Goal: Information Seeking & Learning: Learn about a topic

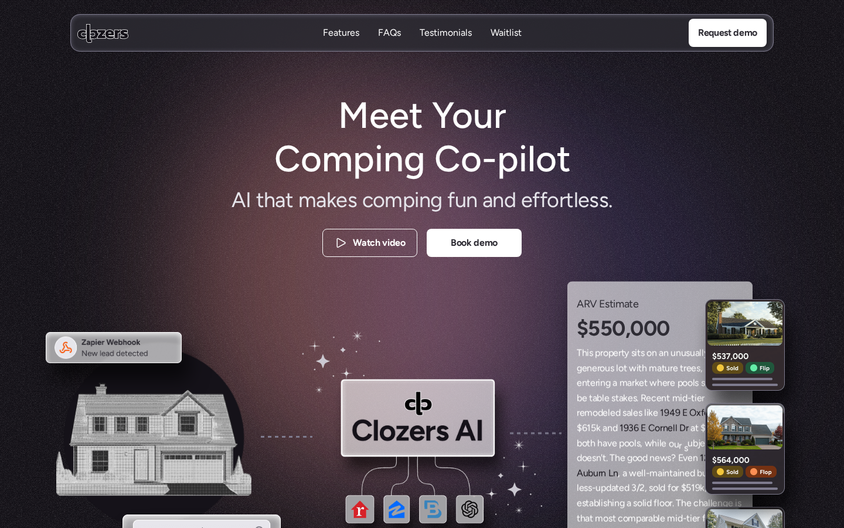
click at [566, 103] on h1 "Meet Your Comping Co-pilot" at bounding box center [422, 137] width 318 height 87
click at [386, 36] on p "FAQs" at bounding box center [389, 35] width 23 height 13
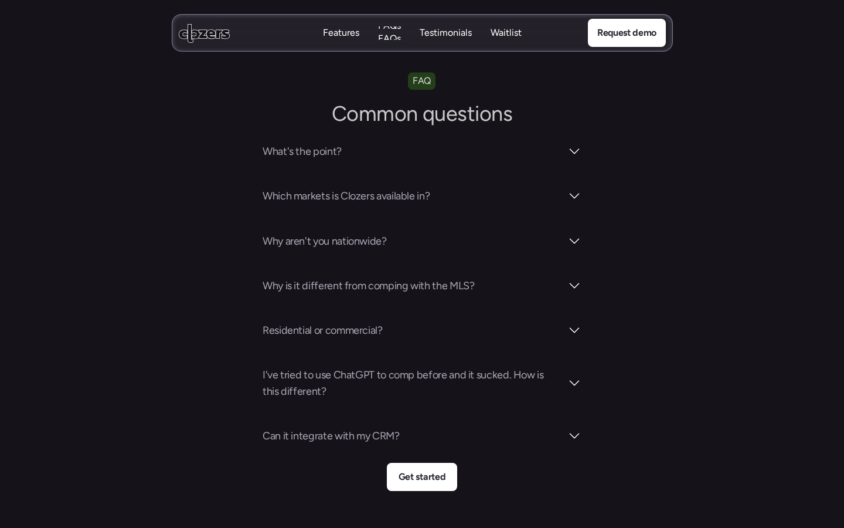
scroll to position [4094, 0]
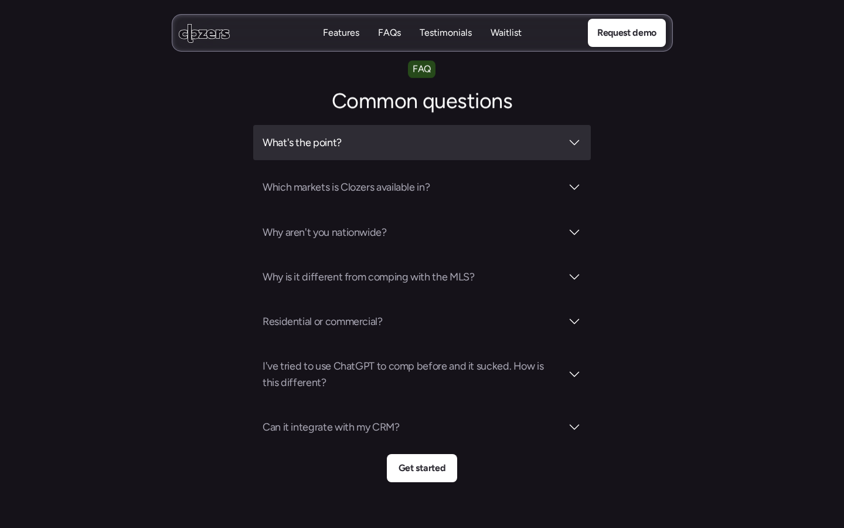
click at [471, 134] on h3 "What's the point?" at bounding box center [412, 142] width 299 height 16
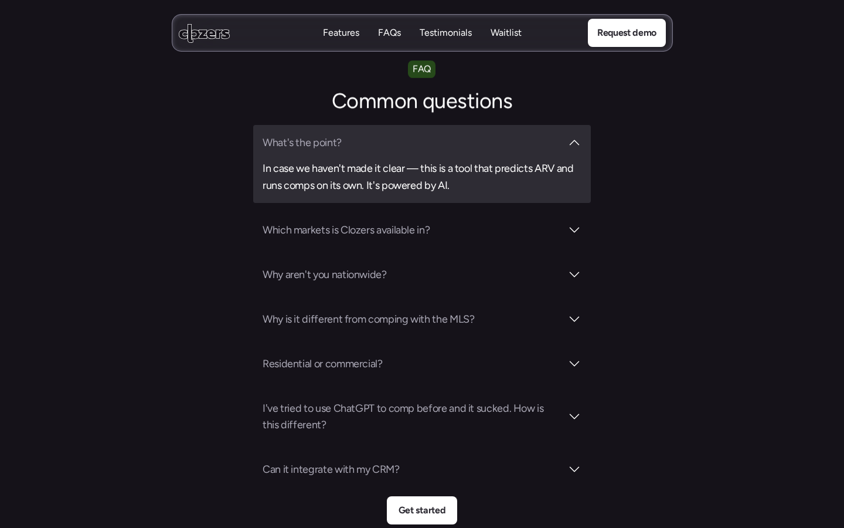
click at [529, 134] on h3 "What's the point?" at bounding box center [412, 142] width 299 height 16
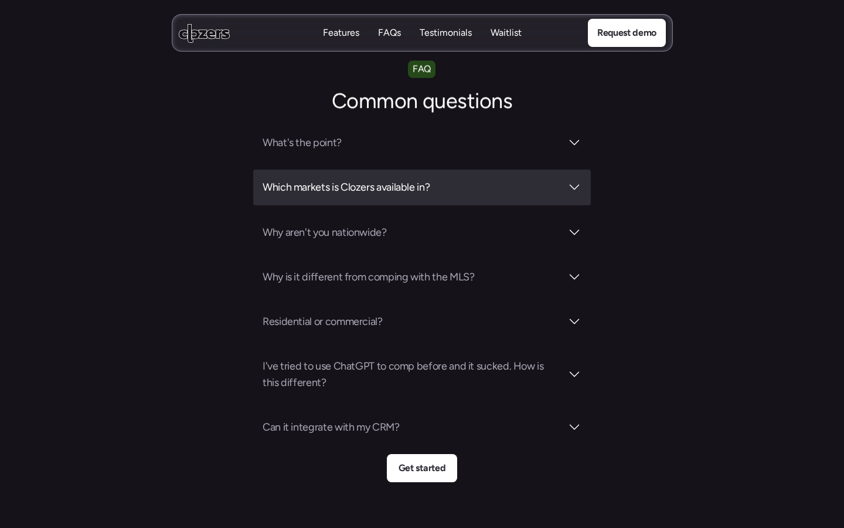
click at [509, 179] on h3 "Which markets is Clozers available in?" at bounding box center [412, 187] width 299 height 16
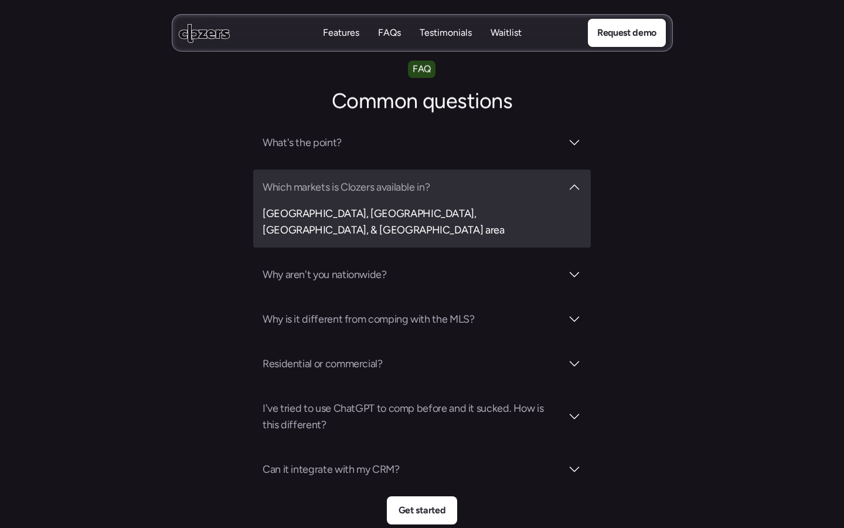
click at [509, 179] on h3 "Which markets is Clozers available in?" at bounding box center [412, 187] width 299 height 16
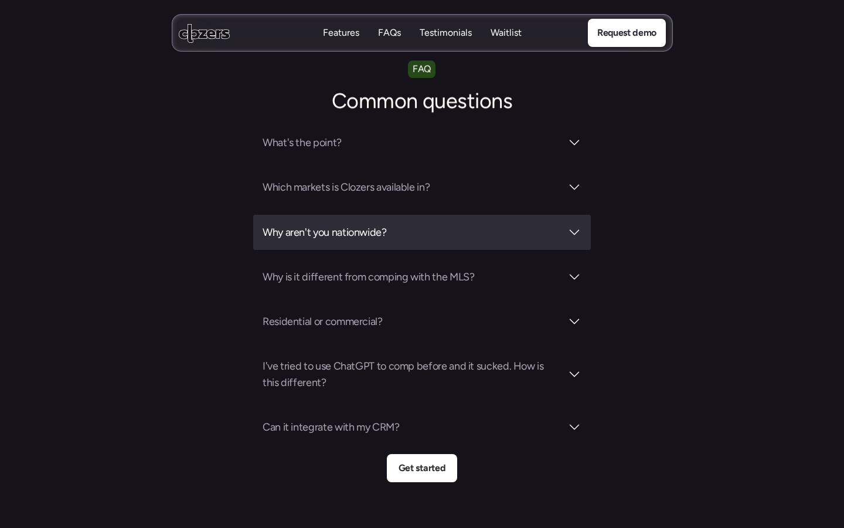
click at [484, 224] on h3 "Why aren't you nationwide?" at bounding box center [412, 232] width 299 height 16
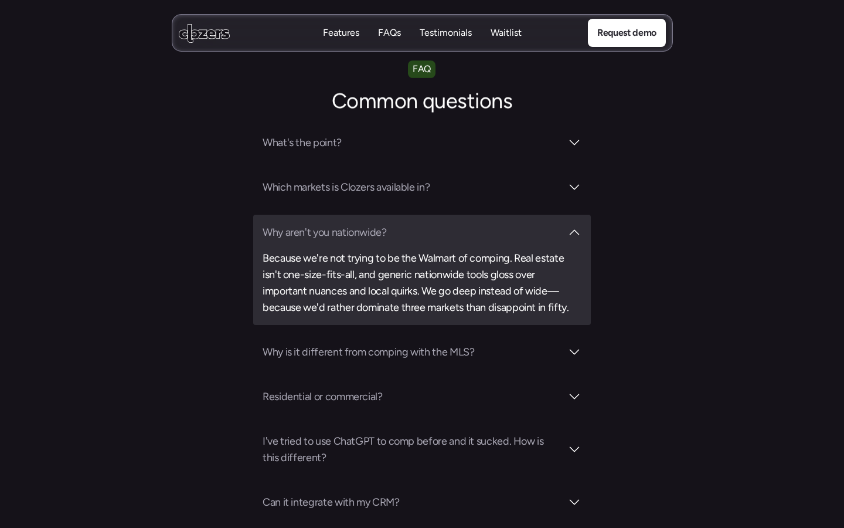
click at [484, 224] on h3 "Why aren't you nationwide?" at bounding box center [412, 232] width 299 height 16
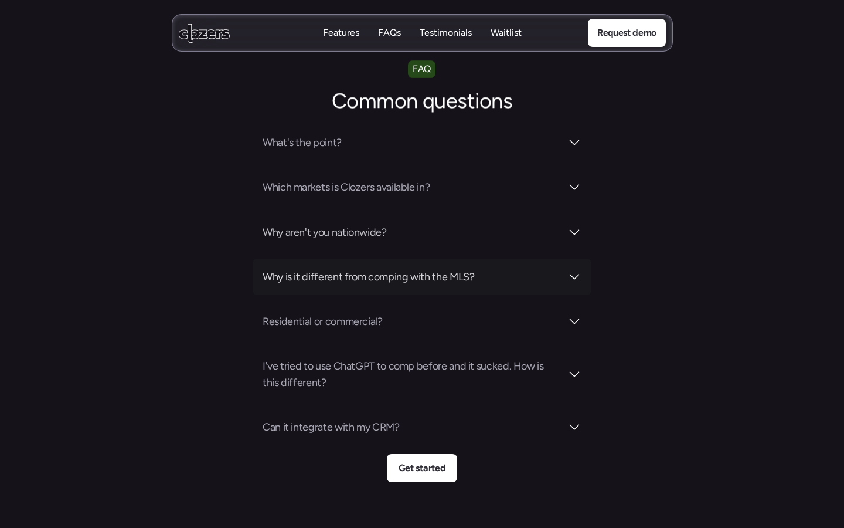
click at [468, 268] on h3 "Why is it different from comping with the MLS?" at bounding box center [412, 276] width 299 height 16
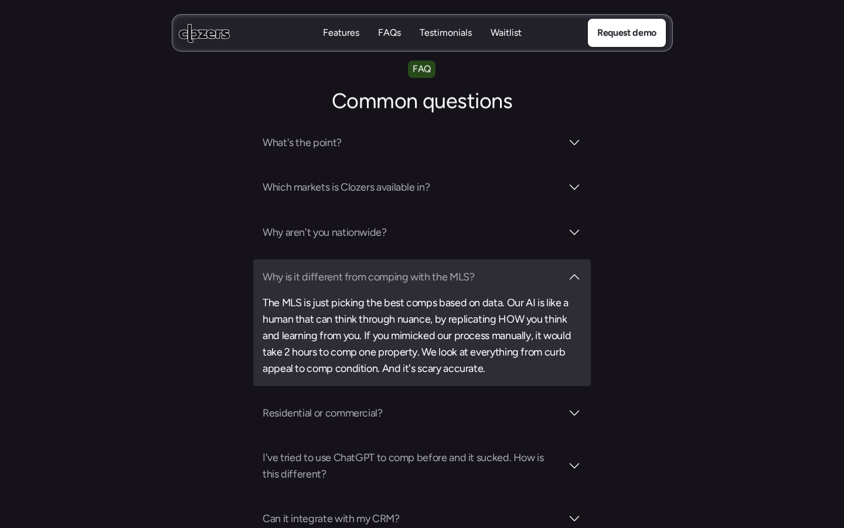
click at [468, 268] on h3 "Why is it different from comping with the MLS?" at bounding box center [412, 276] width 299 height 16
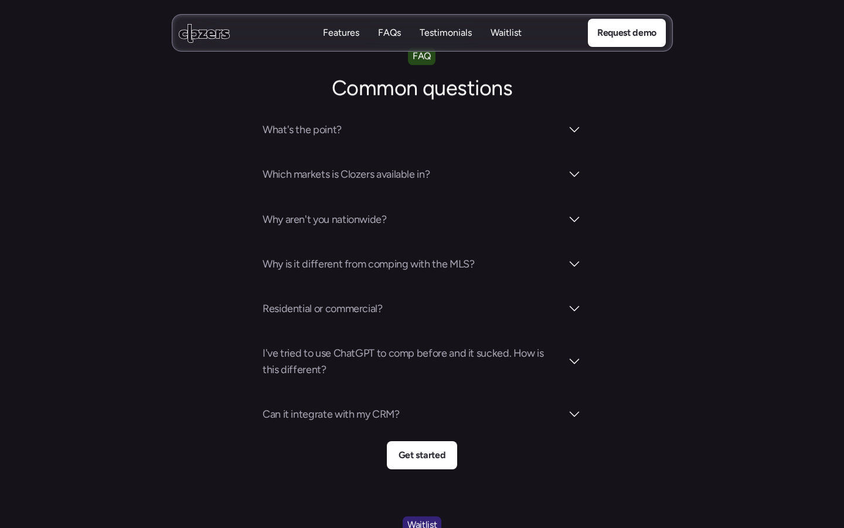
scroll to position [4053, 0]
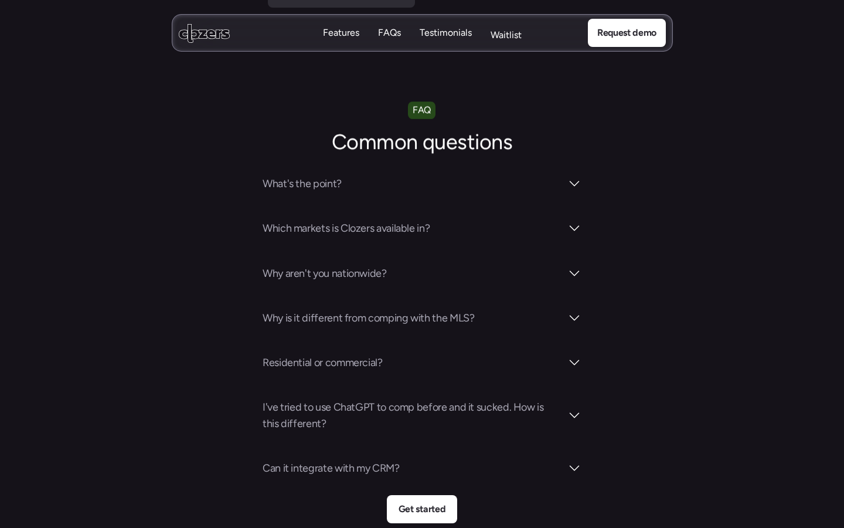
click at [515, 35] on p "Waitlist" at bounding box center [506, 35] width 31 height 13
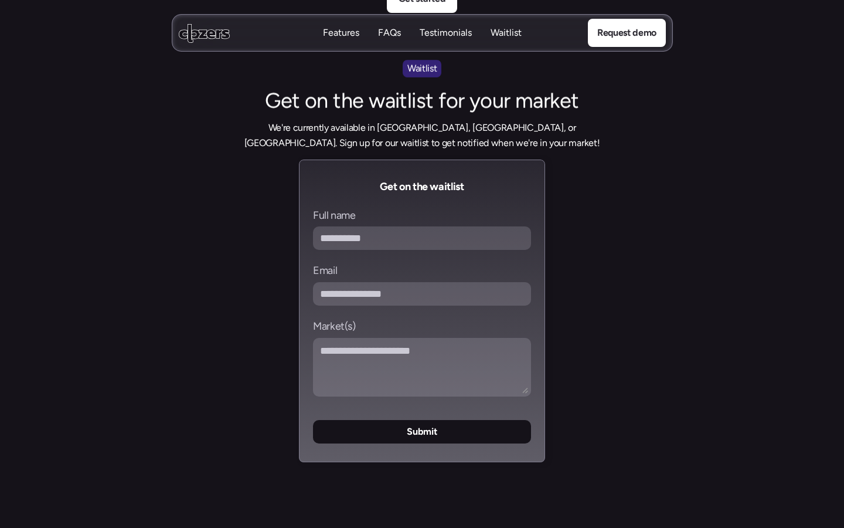
click at [348, 35] on p "Features" at bounding box center [341, 32] width 36 height 13
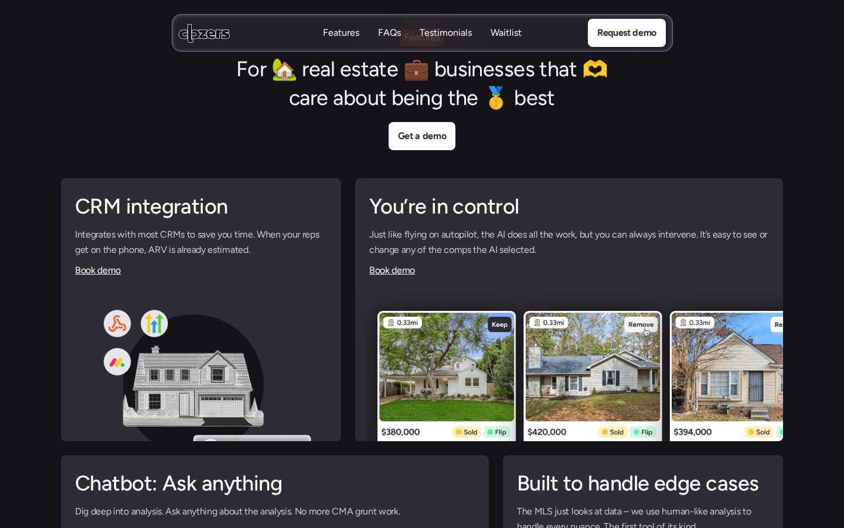
scroll to position [2734, 0]
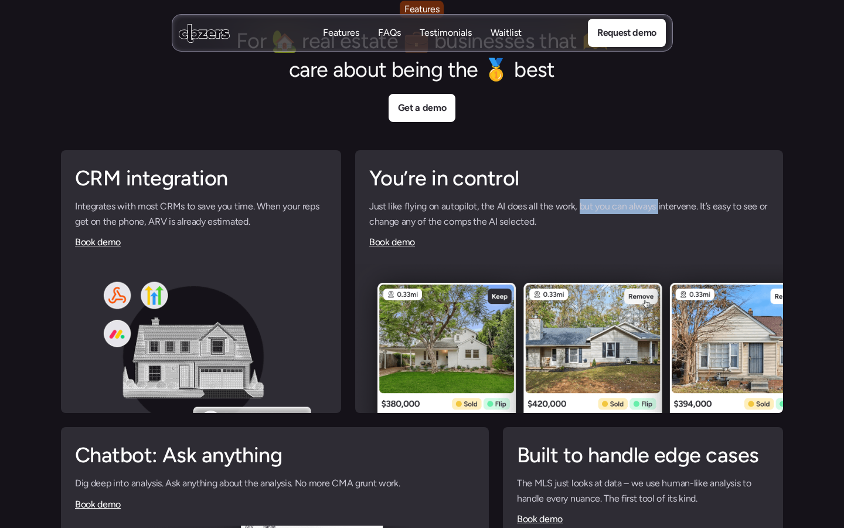
drag, startPoint x: 580, startPoint y: 206, endPoint x: 657, endPoint y: 206, distance: 76.8
click at [657, 206] on p "Just like flying on autopilot, the AI does all the work, but you can always int…" at bounding box center [569, 214] width 400 height 30
drag, startPoint x: 657, startPoint y: 206, endPoint x: 728, endPoint y: 206, distance: 70.9
click at [728, 206] on p "Just like flying on autopilot, the AI does all the work, but you can always int…" at bounding box center [569, 214] width 400 height 30
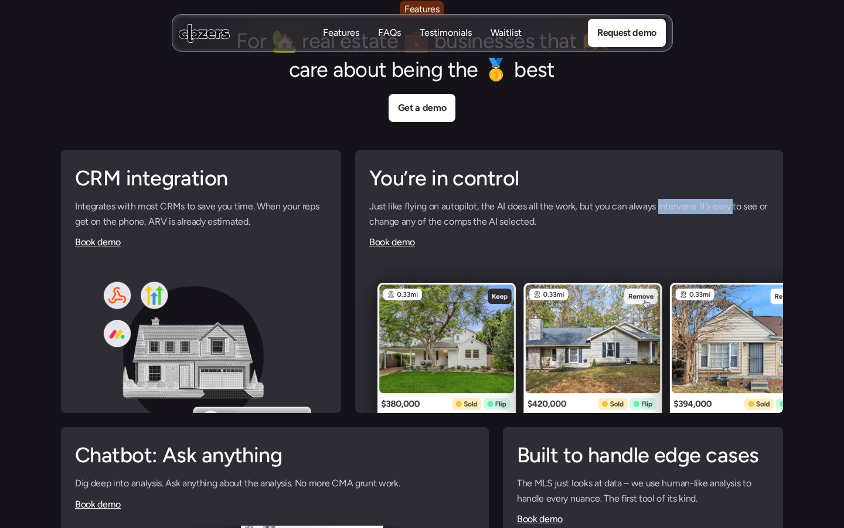
click at [728, 206] on p "Just like flying on autopilot, the AI does all the work, but you can always int…" at bounding box center [569, 214] width 400 height 30
drag, startPoint x: 373, startPoint y: 218, endPoint x: 527, endPoint y: 226, distance: 154.4
click at [525, 226] on p "Just like flying on autopilot, the AI does all the work, but you can always int…" at bounding box center [569, 214] width 400 height 30
click at [527, 226] on p "Just like flying on autopilot, the AI does all the work, but you can always int…" at bounding box center [569, 214] width 400 height 30
drag, startPoint x: 120, startPoint y: 292, endPoint x: 120, endPoint y: 313, distance: 21.1
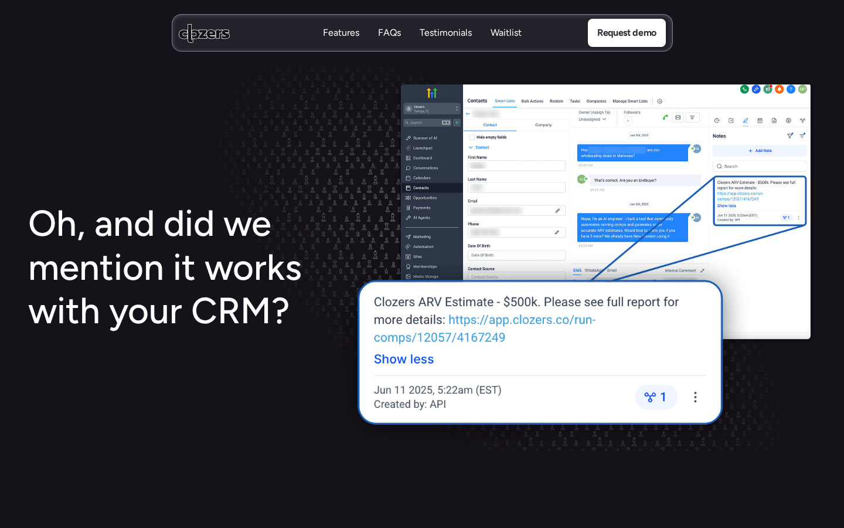
scroll to position [2012, 0]
